Goal: Task Accomplishment & Management: Manage account settings

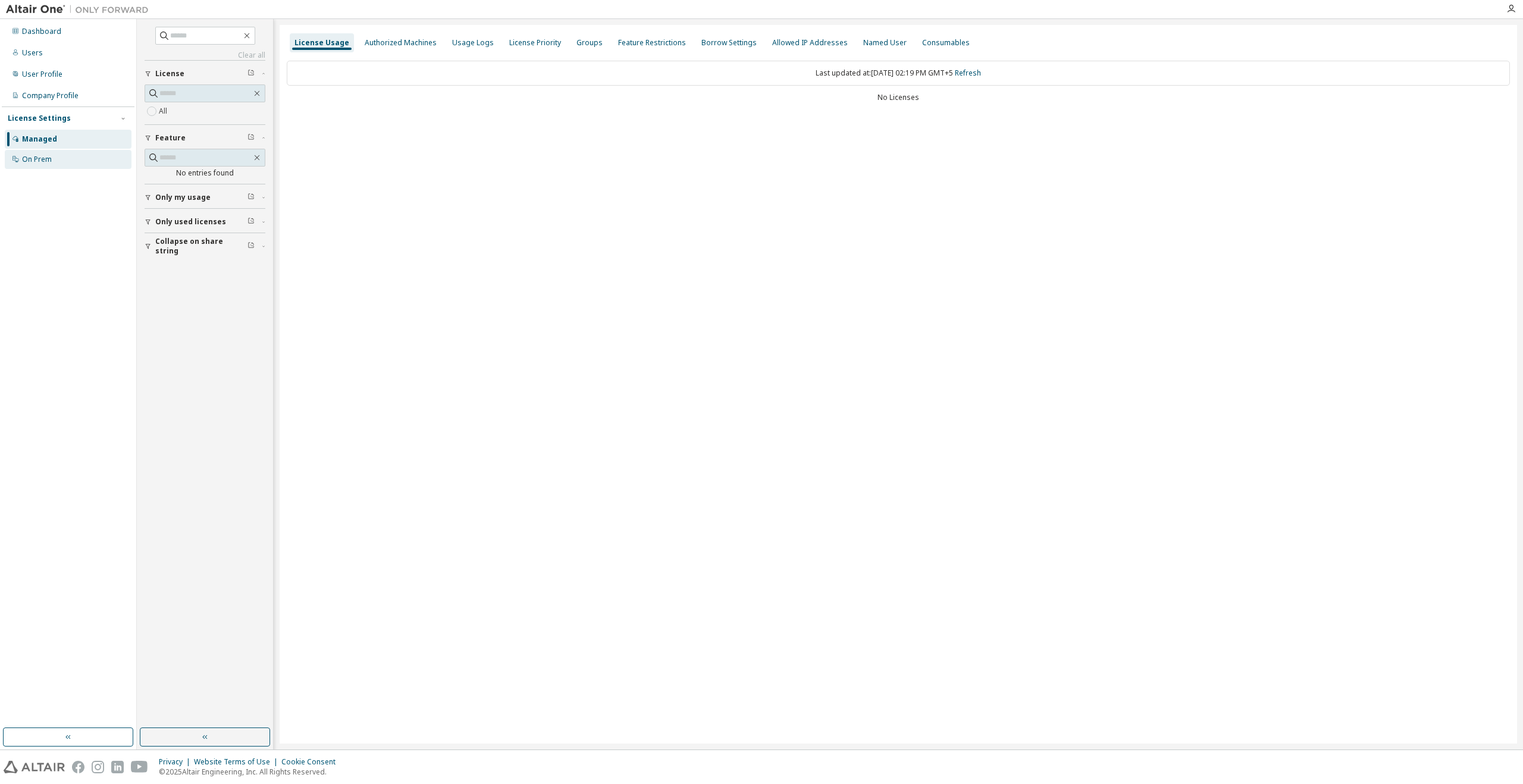
click at [68, 155] on div "On Prem" at bounding box center [67, 159] width 126 height 19
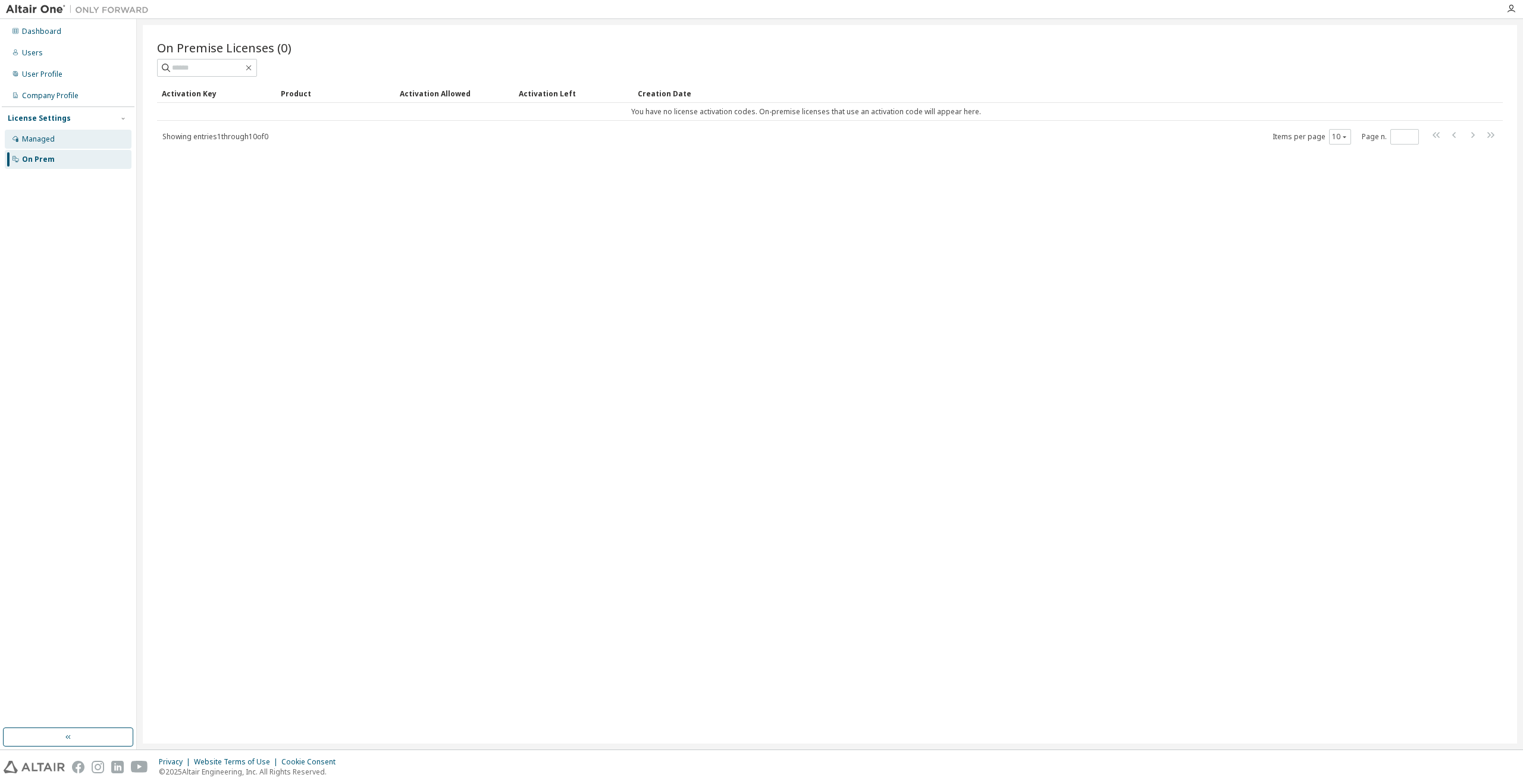
click at [78, 139] on div "Managed" at bounding box center [67, 139] width 126 height 19
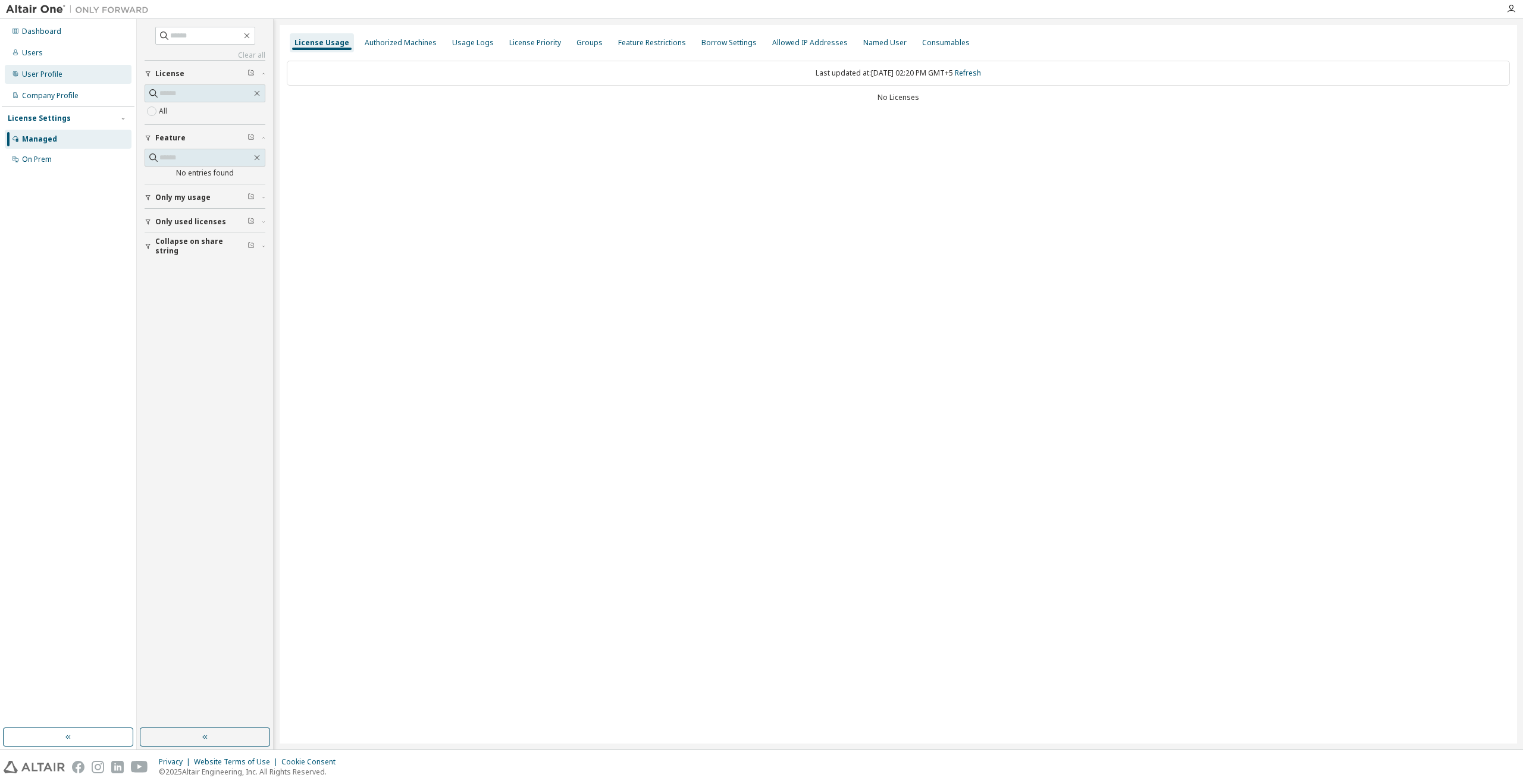
click at [69, 77] on div "User Profile" at bounding box center [67, 74] width 126 height 19
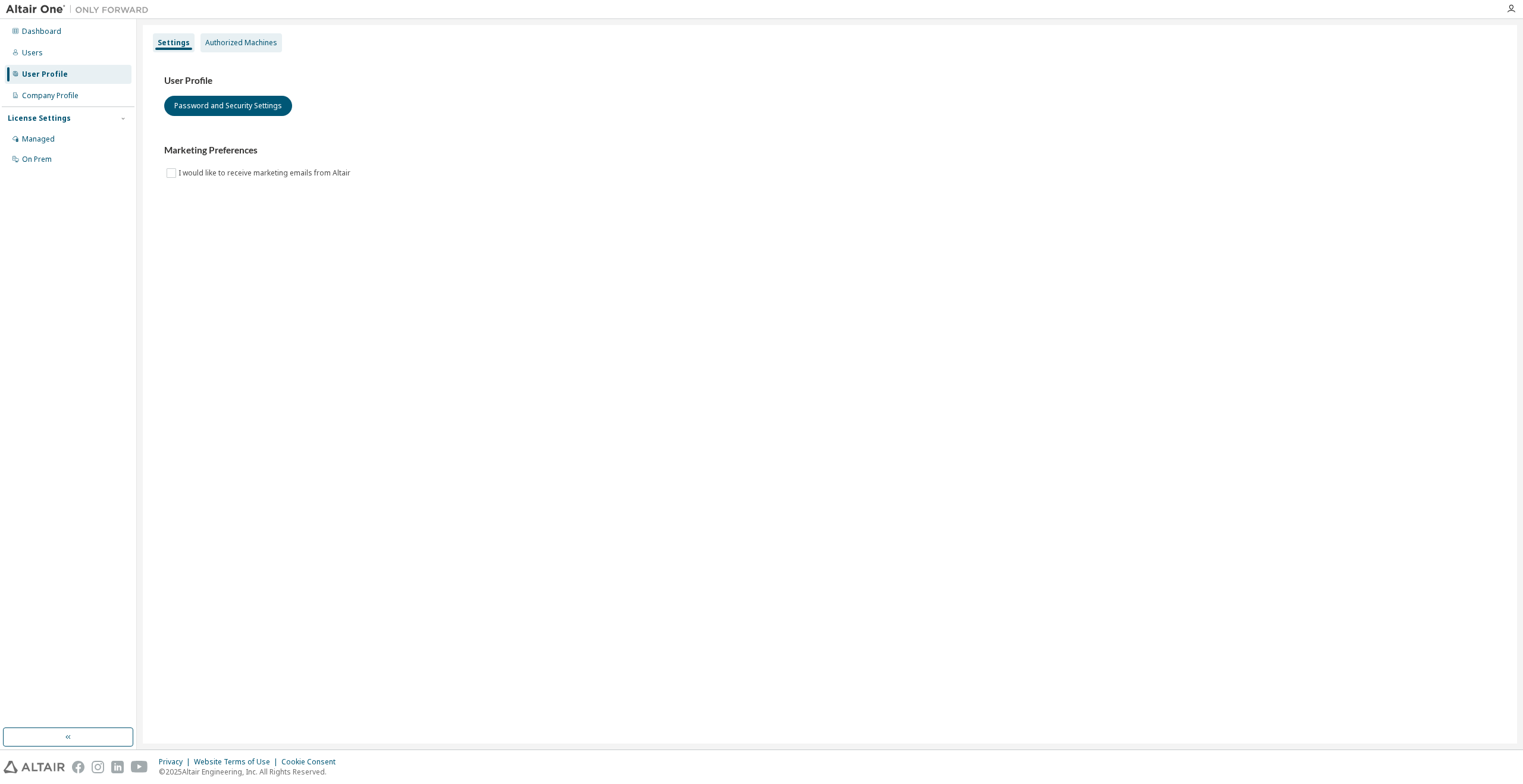
click at [234, 38] on div "Authorized Machines" at bounding box center [241, 43] width 72 height 10
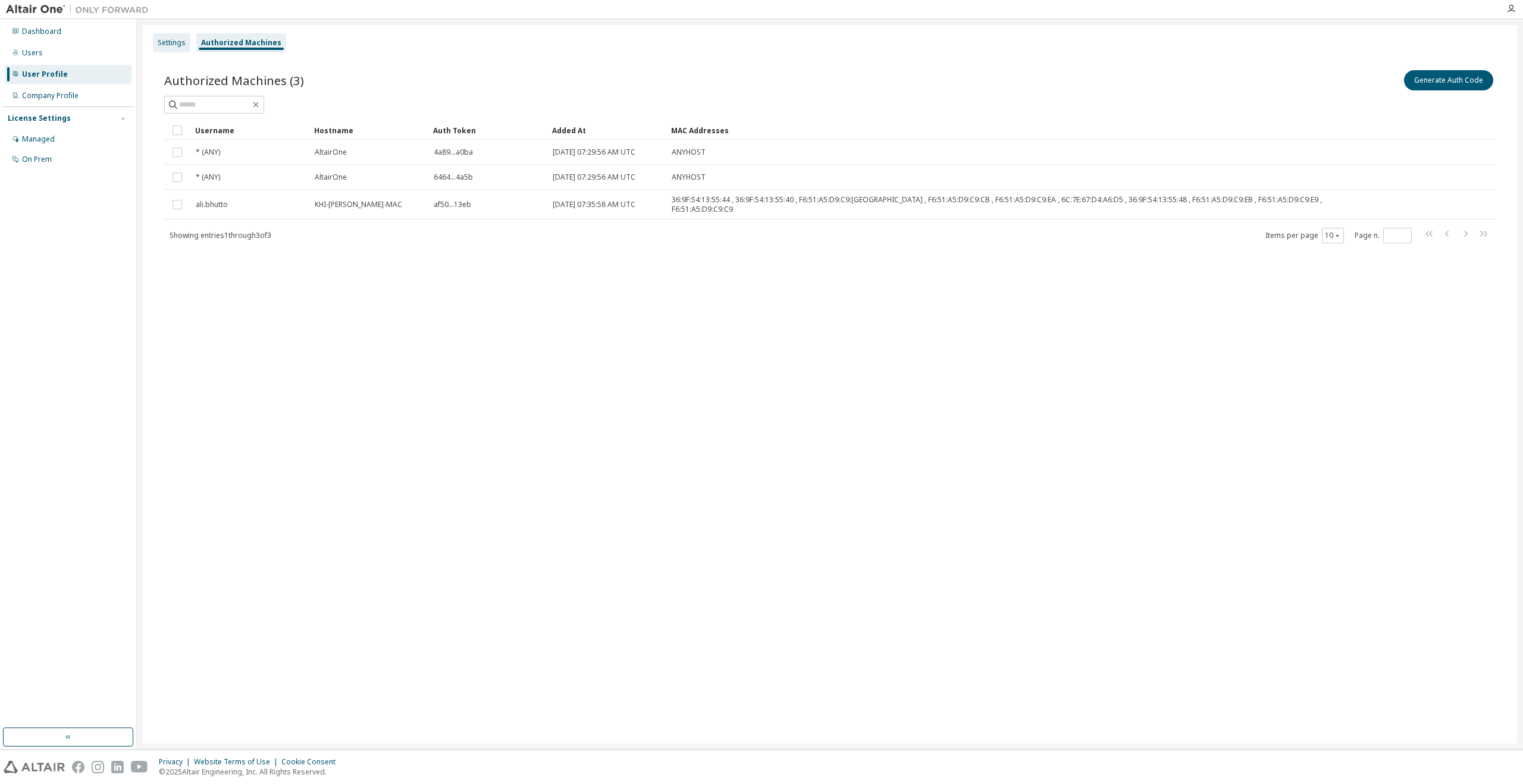
click at [180, 42] on div "Settings" at bounding box center [172, 43] width 28 height 10
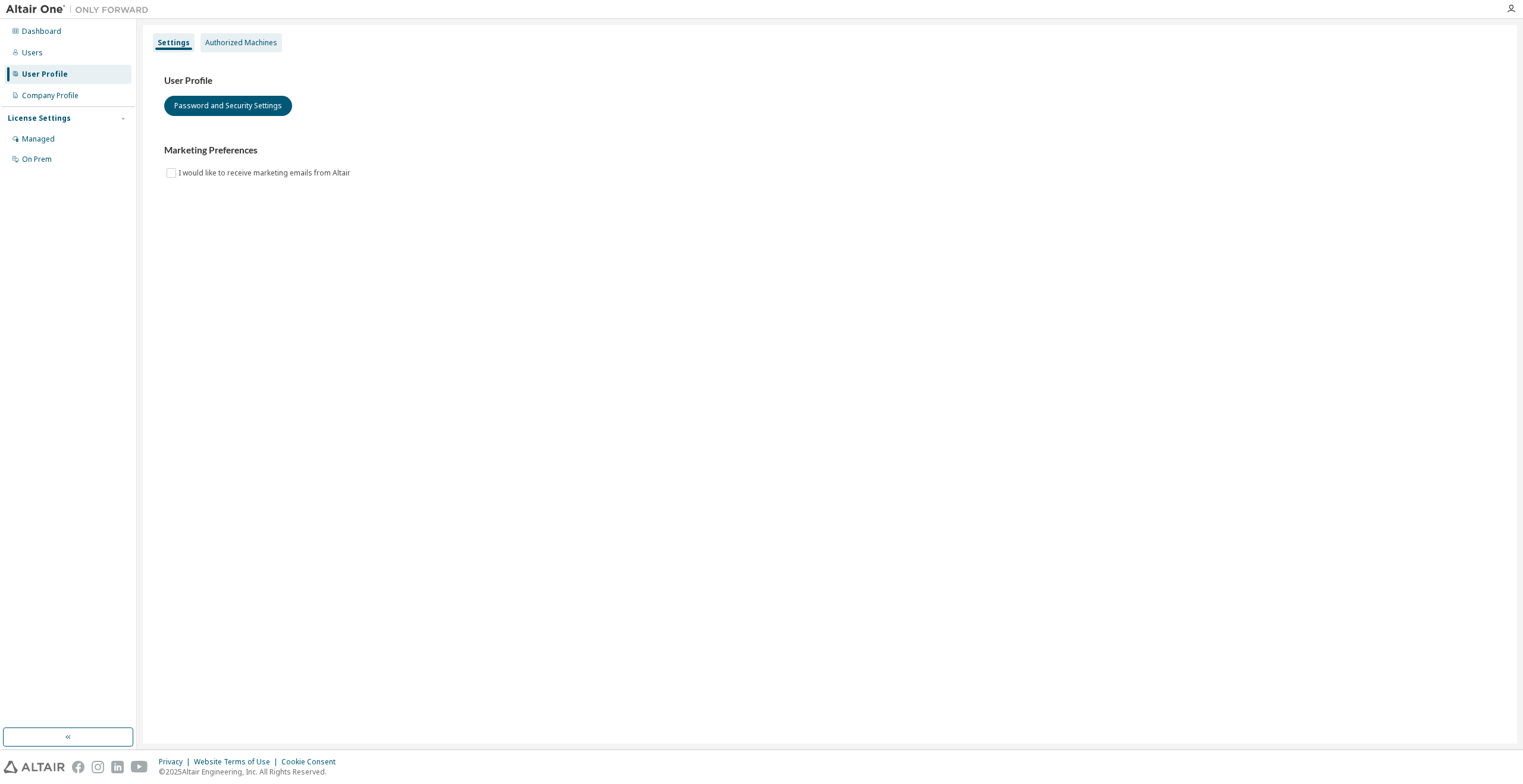
click at [224, 41] on div "Authorized Machines" at bounding box center [241, 43] width 72 height 10
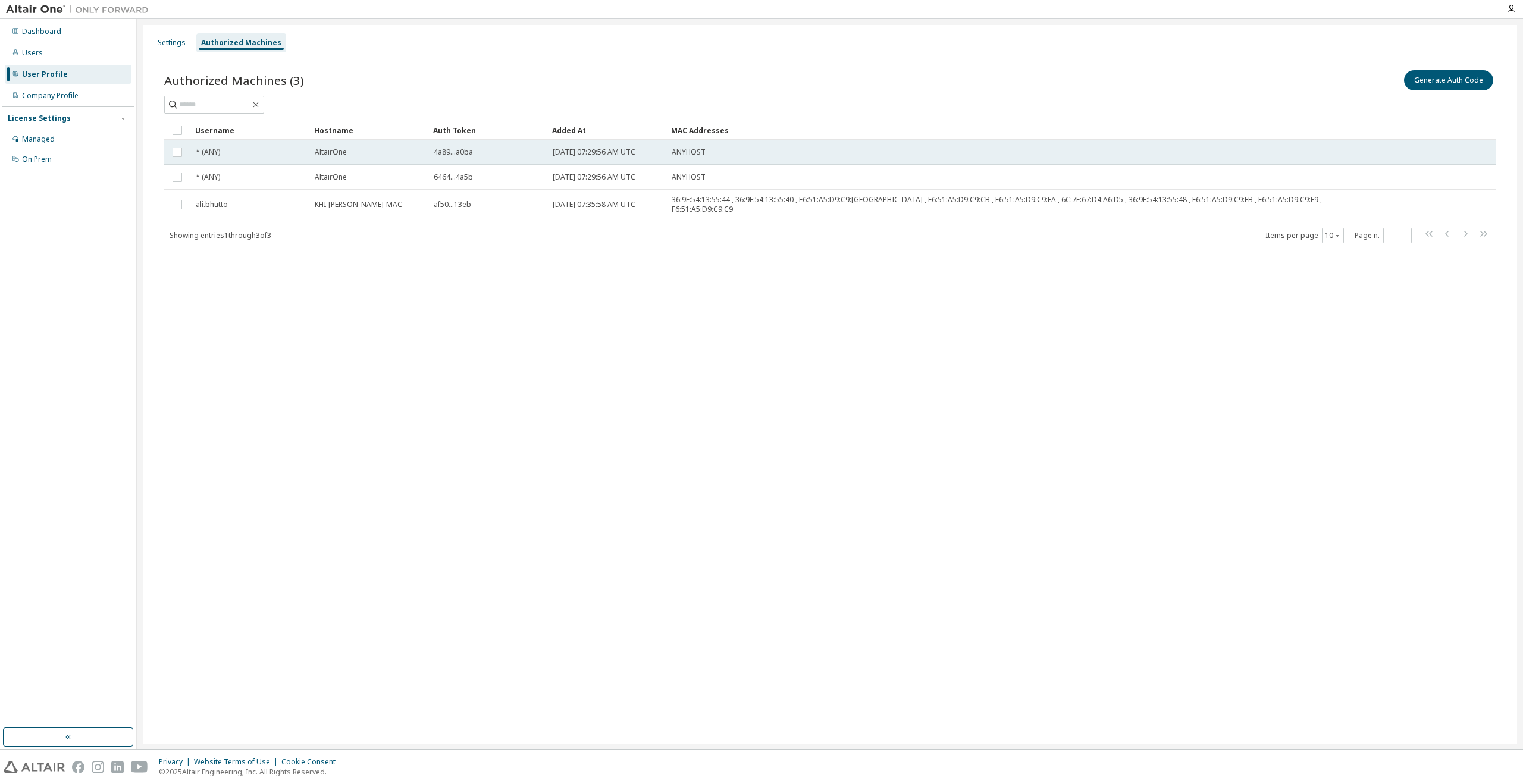
click at [451, 154] on span "4a89...a0ba" at bounding box center [453, 152] width 39 height 10
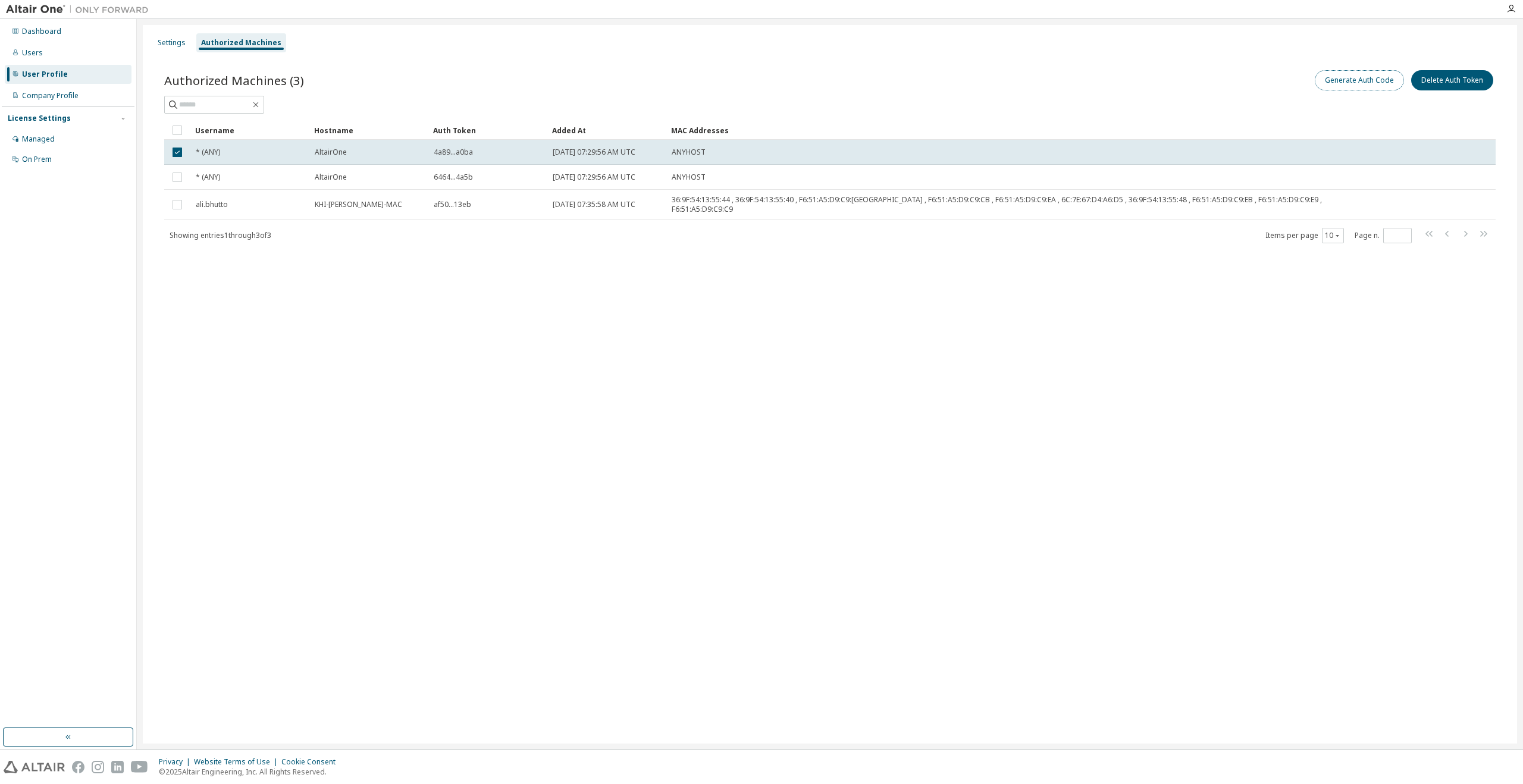
click at [1379, 81] on button "Generate Auth Code" at bounding box center [1359, 80] width 89 height 20
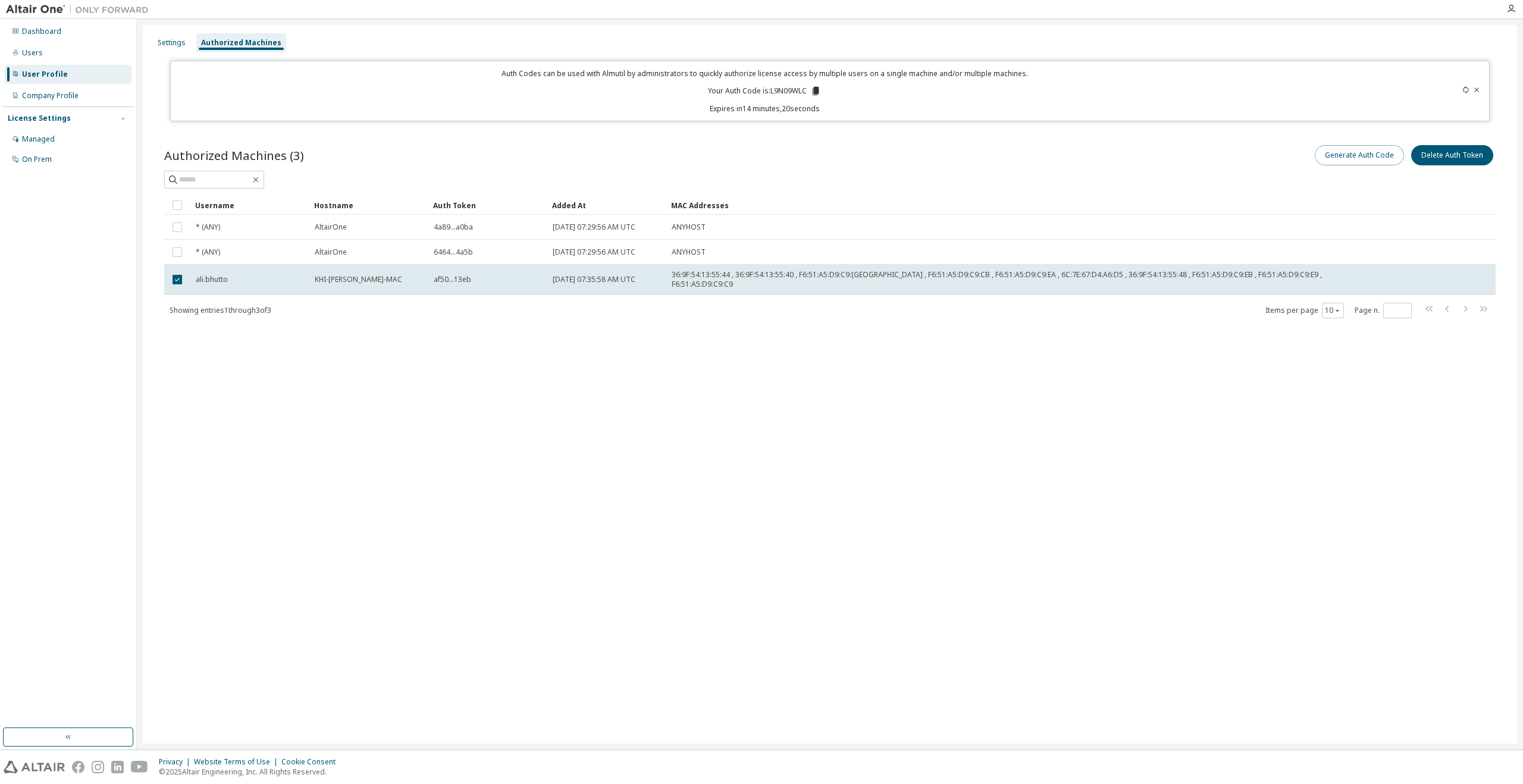
click at [1357, 155] on button "Generate Auth Code" at bounding box center [1359, 155] width 89 height 20
click at [66, 141] on div "Managed" at bounding box center [67, 139] width 126 height 19
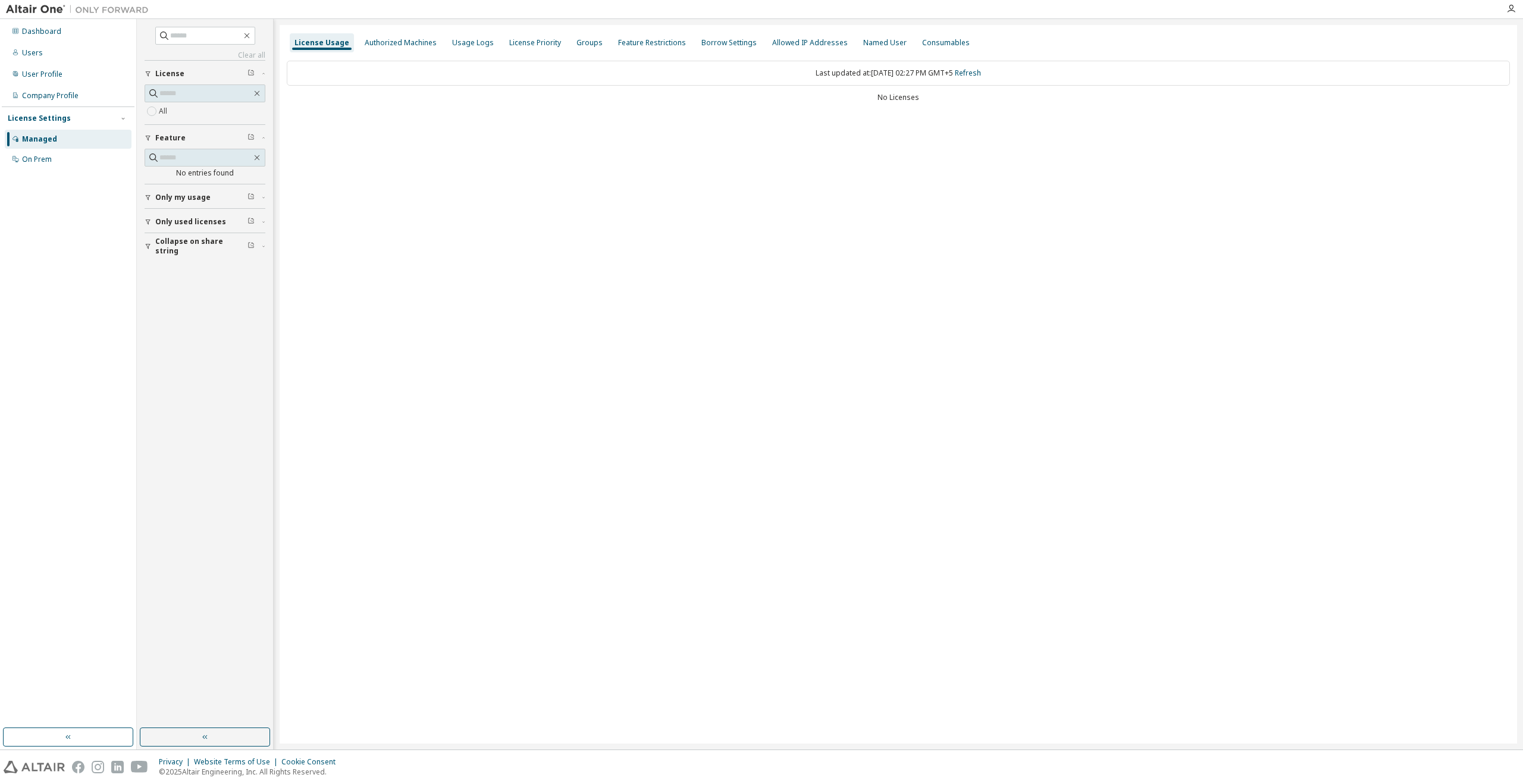
click at [208, 221] on span "Only used licenses" at bounding box center [191, 222] width 71 height 10
click at [167, 238] on label "Yes" at bounding box center [166, 240] width 14 height 14
click at [166, 240] on label "Yes" at bounding box center [166, 240] width 14 height 14
click at [394, 34] on div "Authorized Machines" at bounding box center [400, 43] width 81 height 19
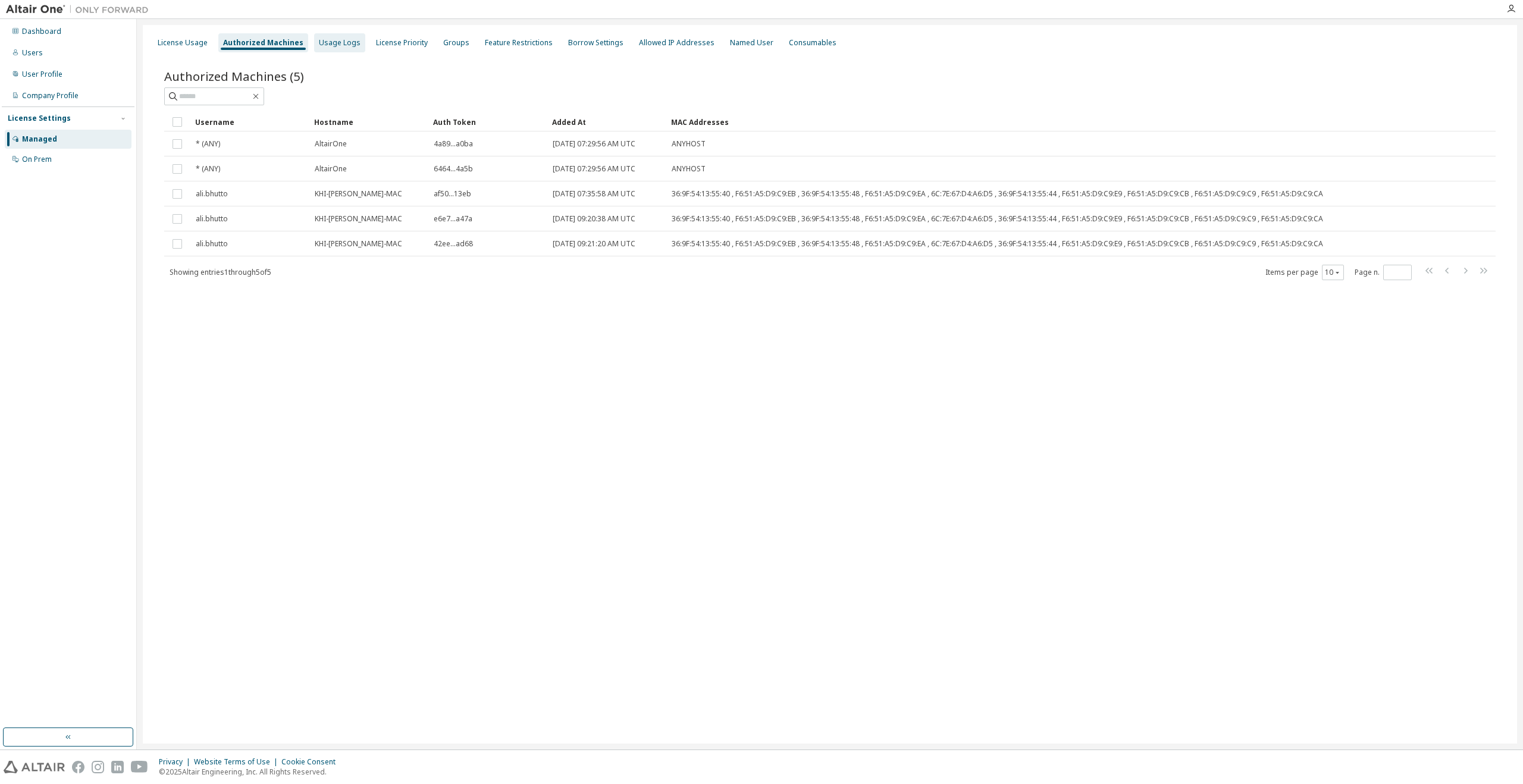
click at [354, 41] on div "Usage Logs" at bounding box center [340, 43] width 51 height 19
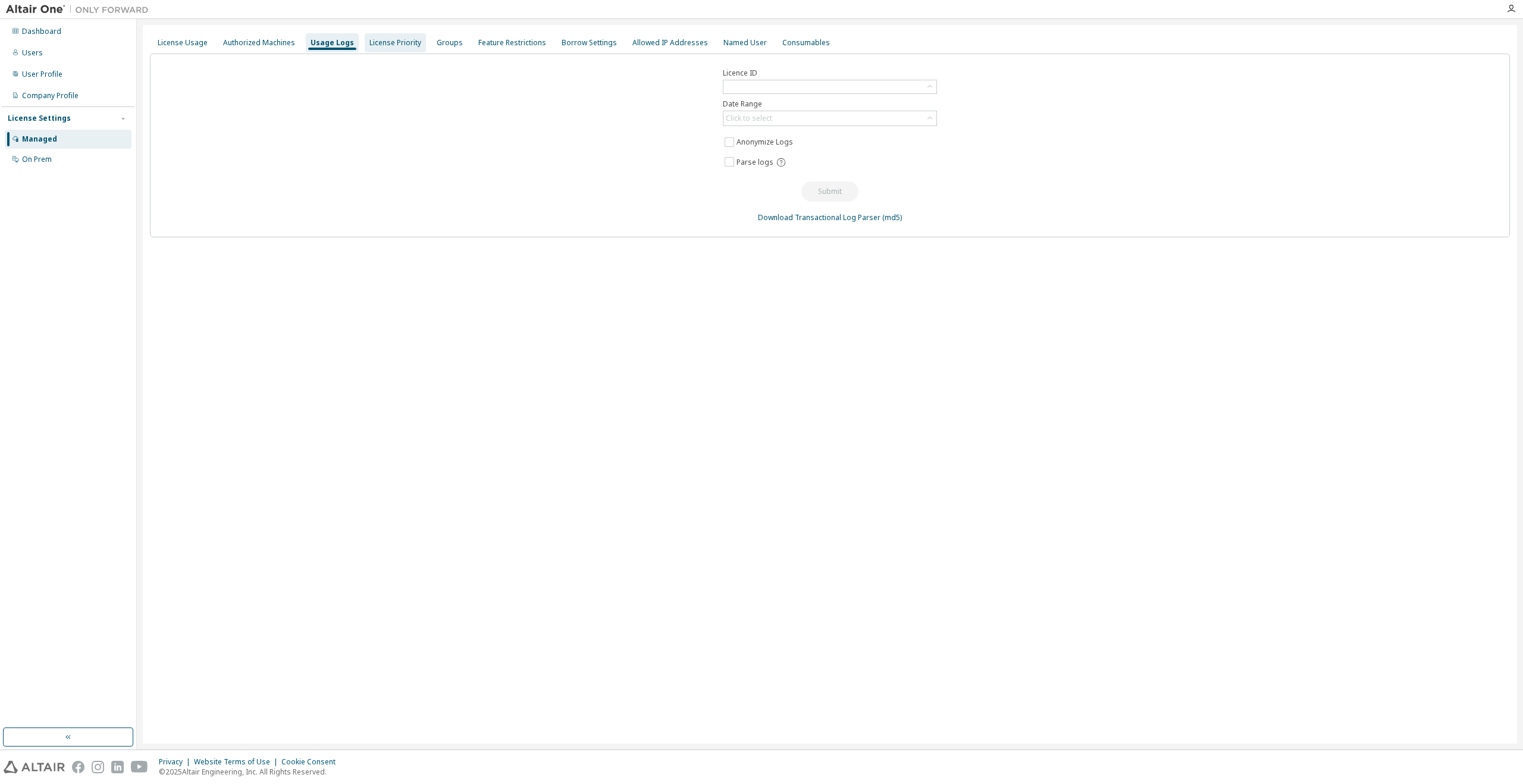
click at [402, 35] on div "License Priority" at bounding box center [396, 43] width 62 height 19
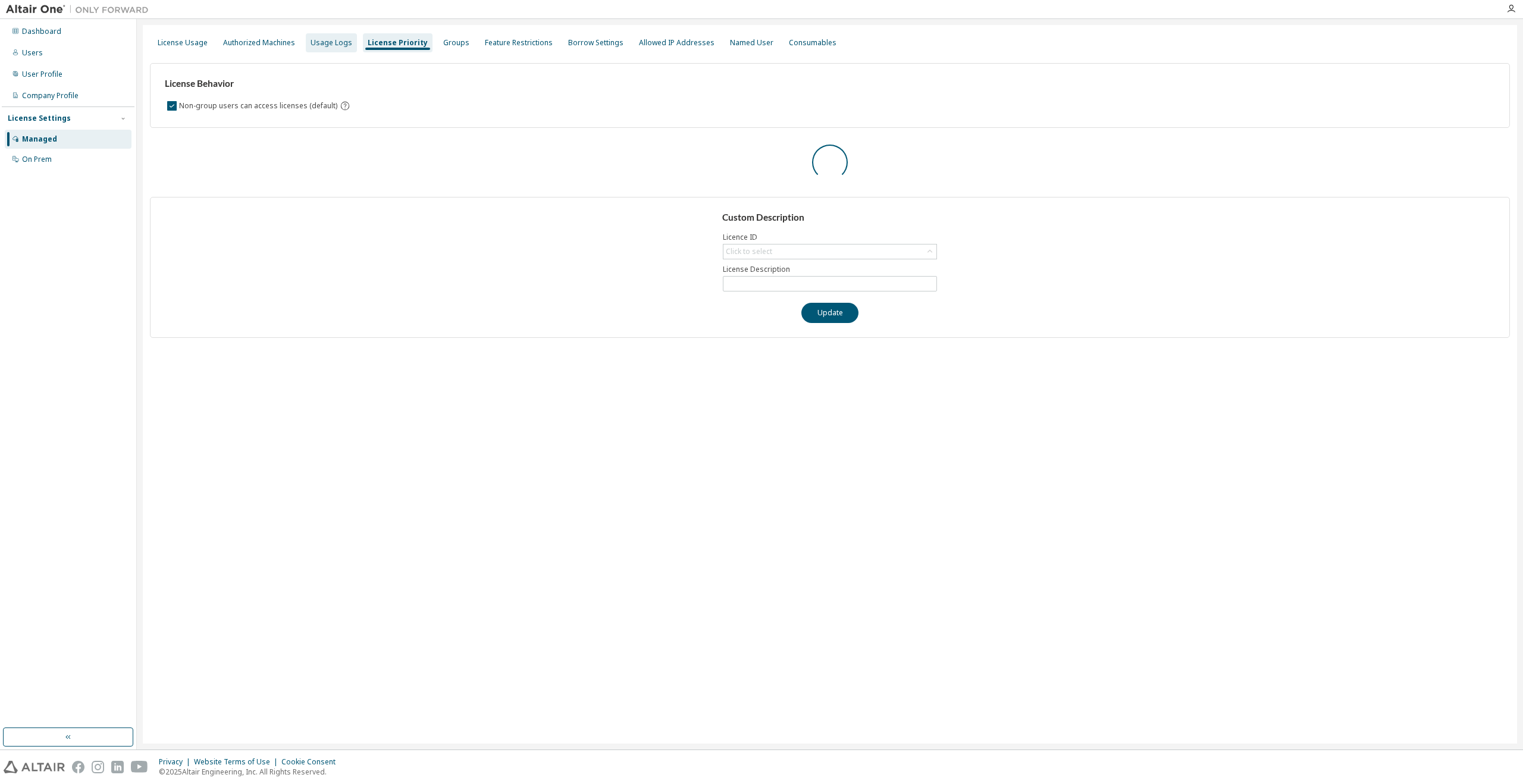
click at [333, 44] on div "Usage Logs" at bounding box center [331, 43] width 42 height 10
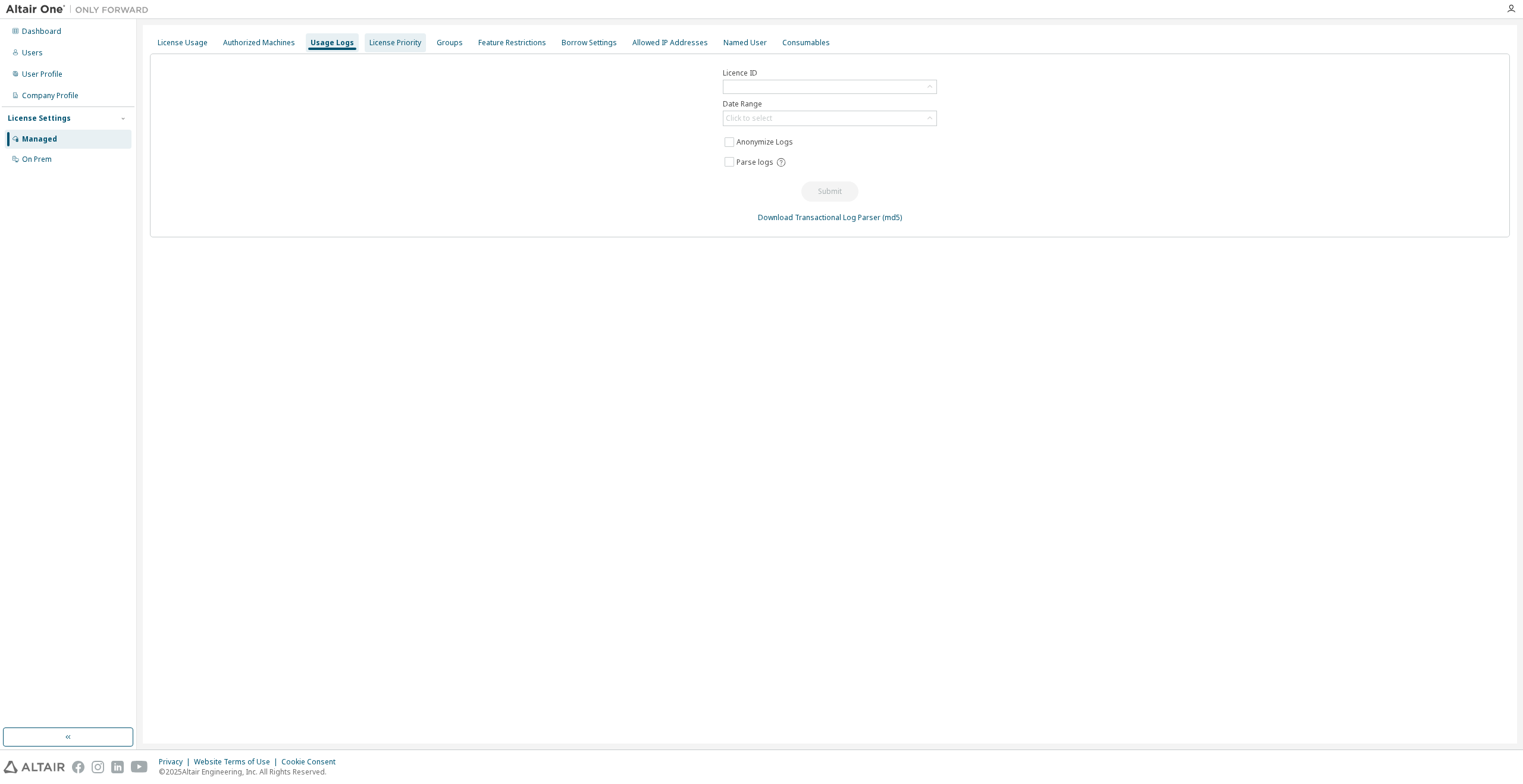
click at [386, 45] on div "License Priority" at bounding box center [395, 43] width 52 height 10
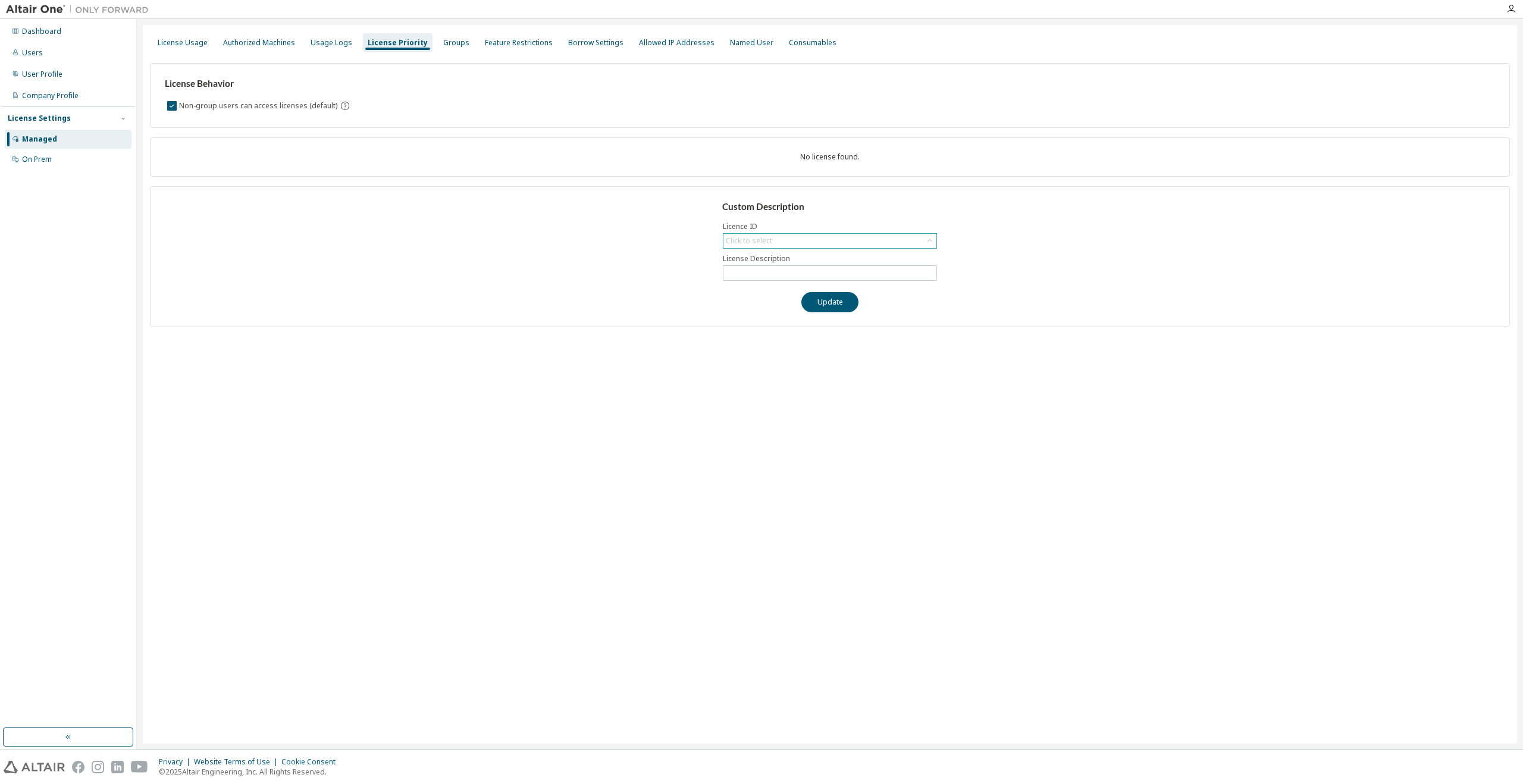
click at [829, 243] on div "Click to select" at bounding box center [829, 241] width 213 height 14
click at [827, 243] on div "Click to select" at bounding box center [829, 241] width 213 height 14
click at [185, 50] on div "License Usage" at bounding box center [182, 43] width 60 height 19
